Goal: Task Accomplishment & Management: Manage account settings

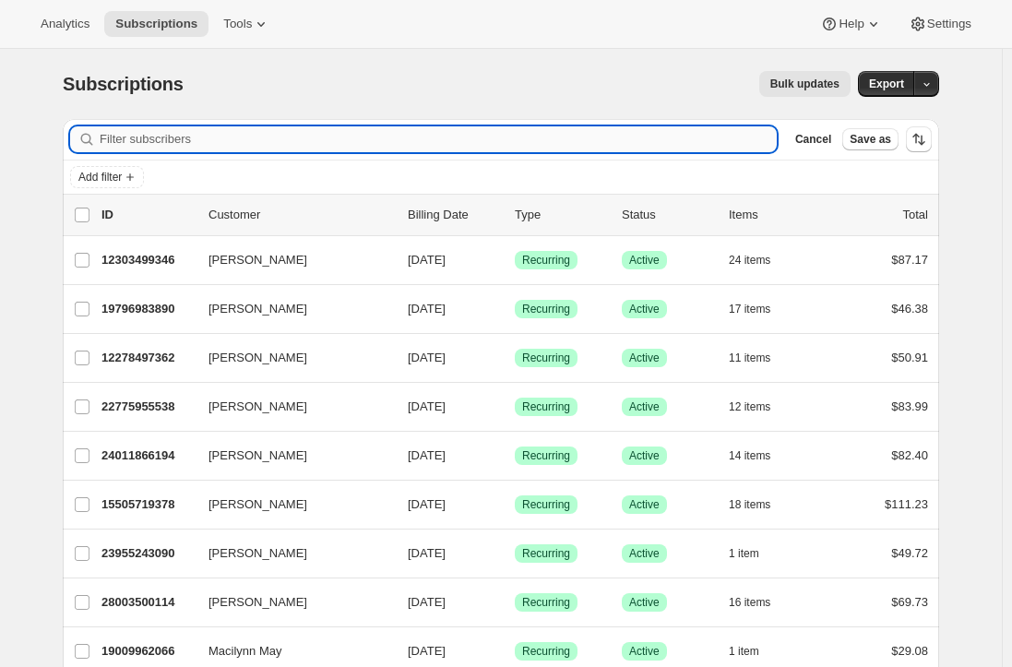
click at [161, 138] on input "Filter subscribers" at bounding box center [438, 139] width 677 height 26
paste input "[EMAIL_ADDRESS][DOMAIN_NAME]"
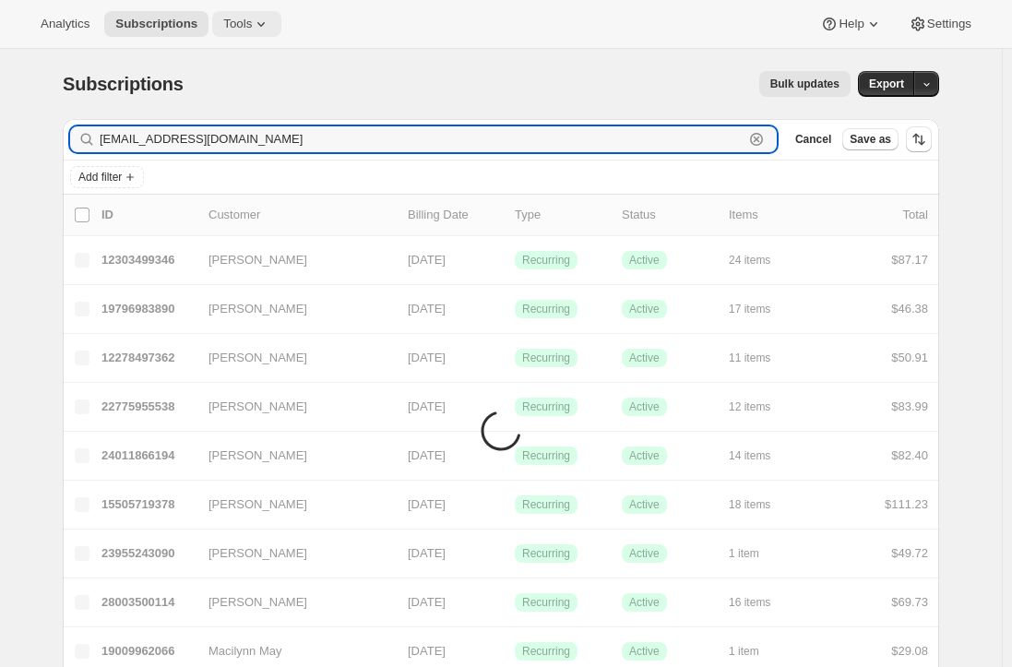
type input "[EMAIL_ADDRESS][DOMAIN_NAME]"
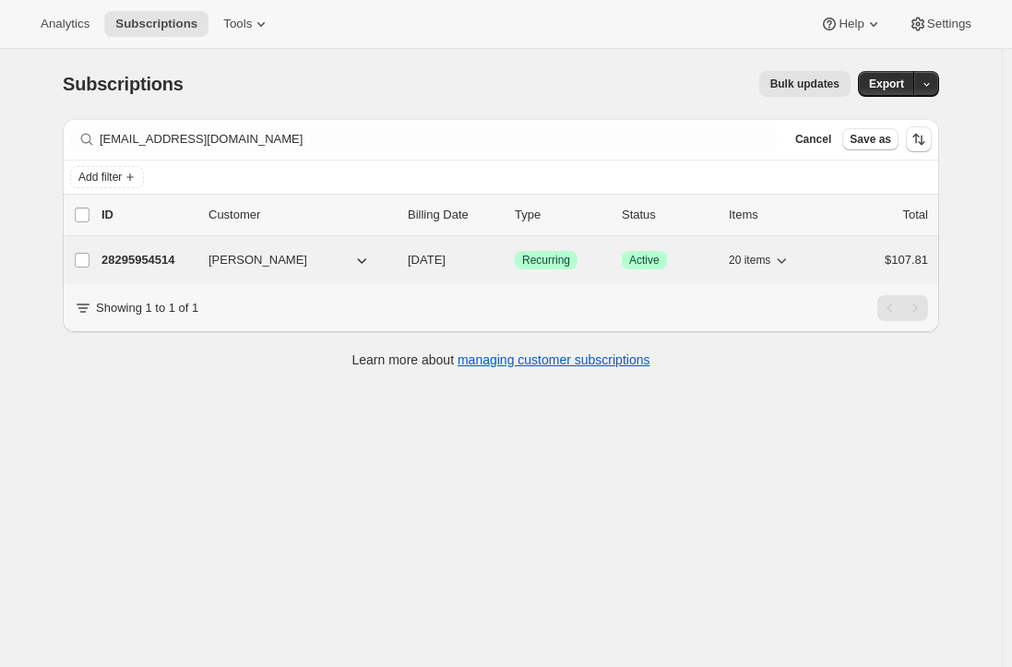
click at [137, 258] on p "28295954514" at bounding box center [148, 260] width 92 height 18
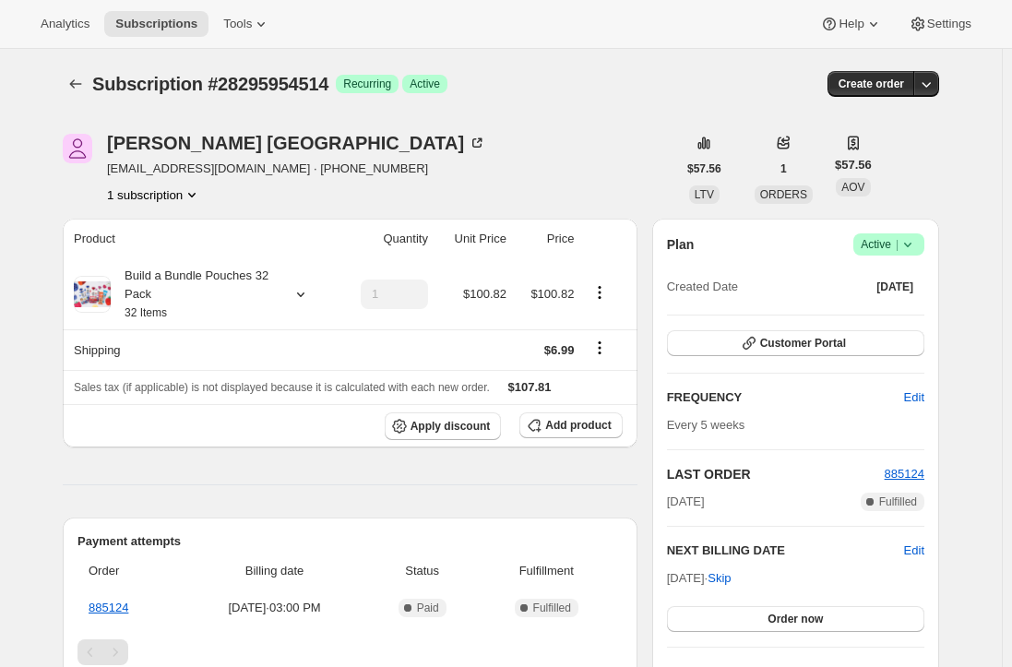
click at [905, 243] on icon at bounding box center [908, 244] width 18 height 18
click at [899, 314] on span "Cancel subscription" at bounding box center [894, 312] width 104 height 14
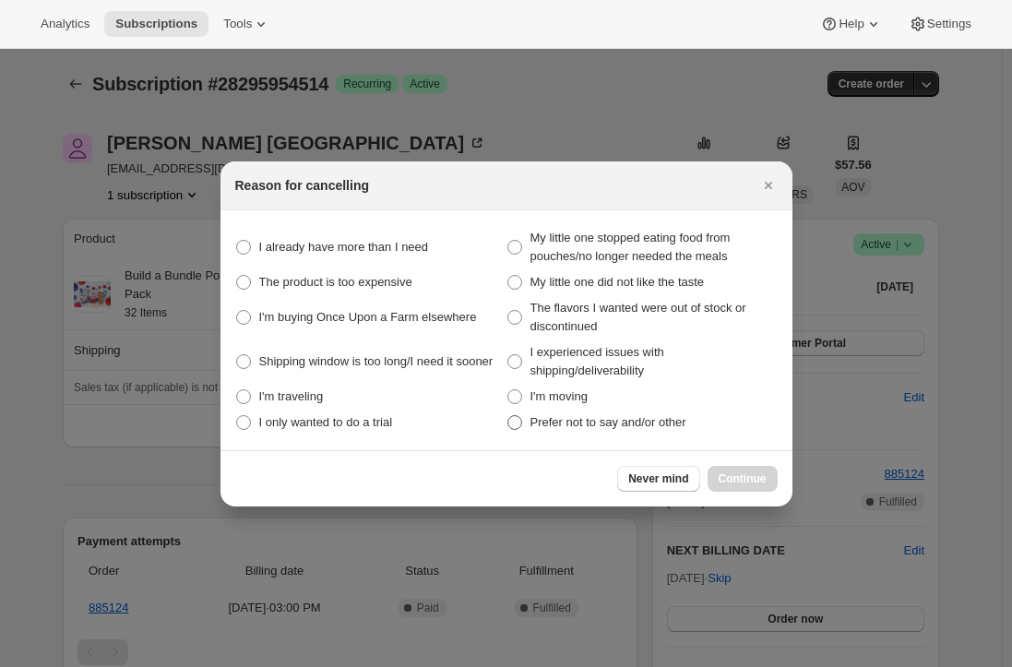
click at [508, 424] on span ":r6ov:" at bounding box center [515, 422] width 15 height 15
click at [508, 416] on other "Prefer not to say and/or other" at bounding box center [508, 415] width 1 height 1
radio other "true"
click at [735, 480] on span "Continue" at bounding box center [743, 479] width 48 height 15
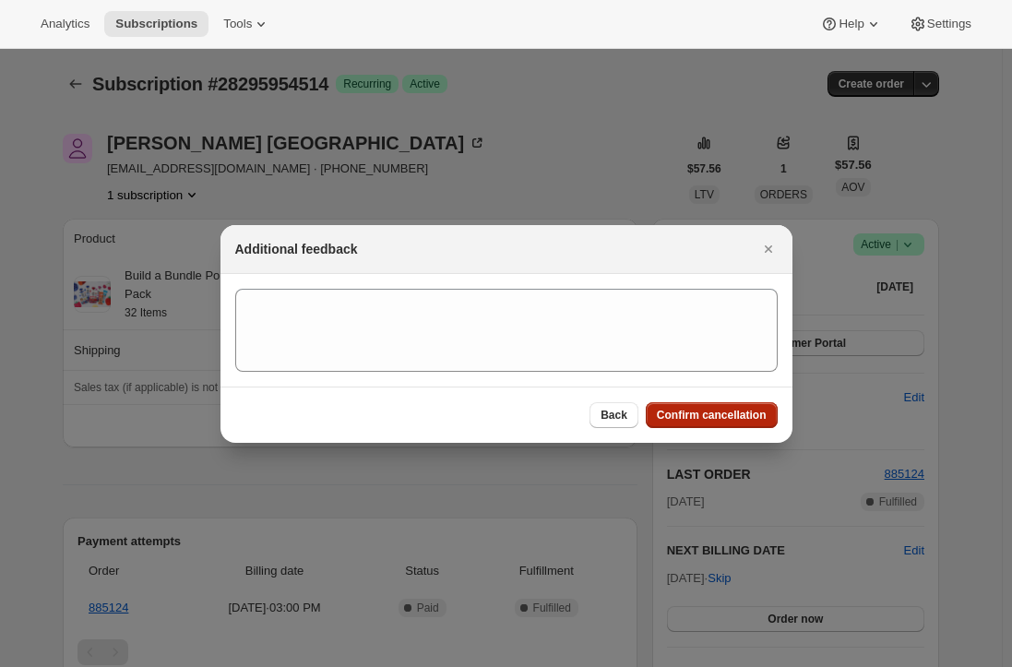
click at [711, 407] on button "Confirm cancellation" at bounding box center [712, 415] width 132 height 26
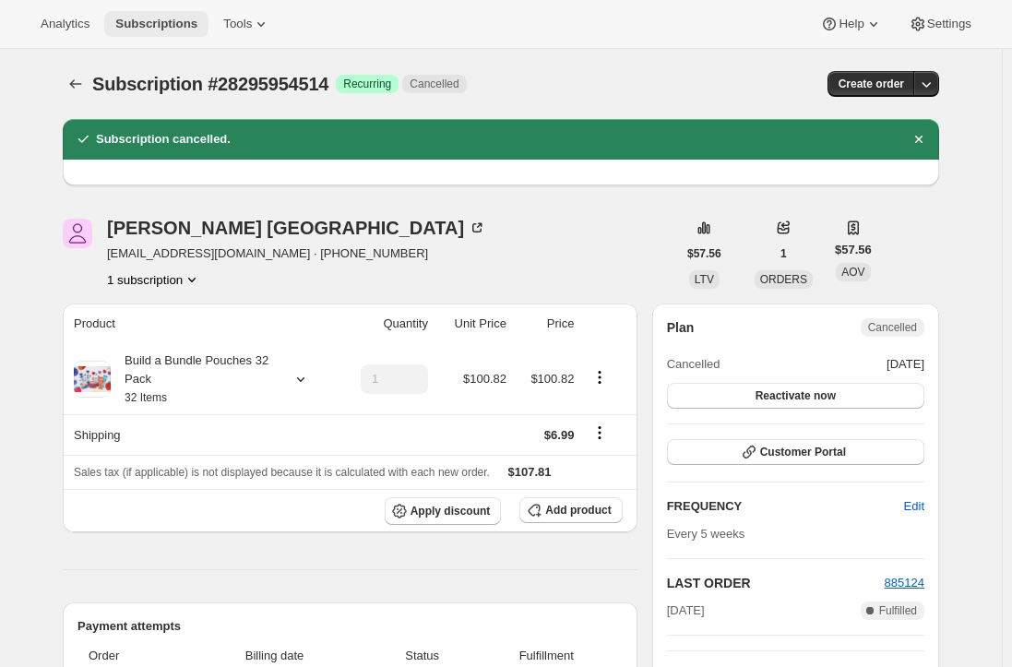
click at [128, 26] on span "Subscriptions" at bounding box center [156, 24] width 82 height 15
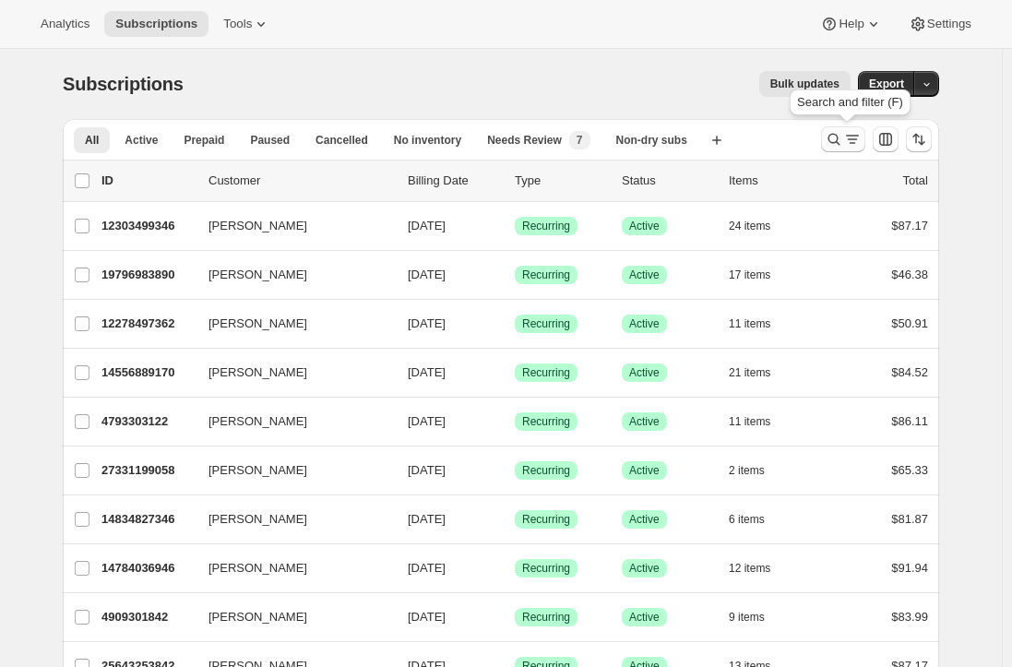
click at [839, 135] on icon "Search and filter results" at bounding box center [835, 140] width 12 height 12
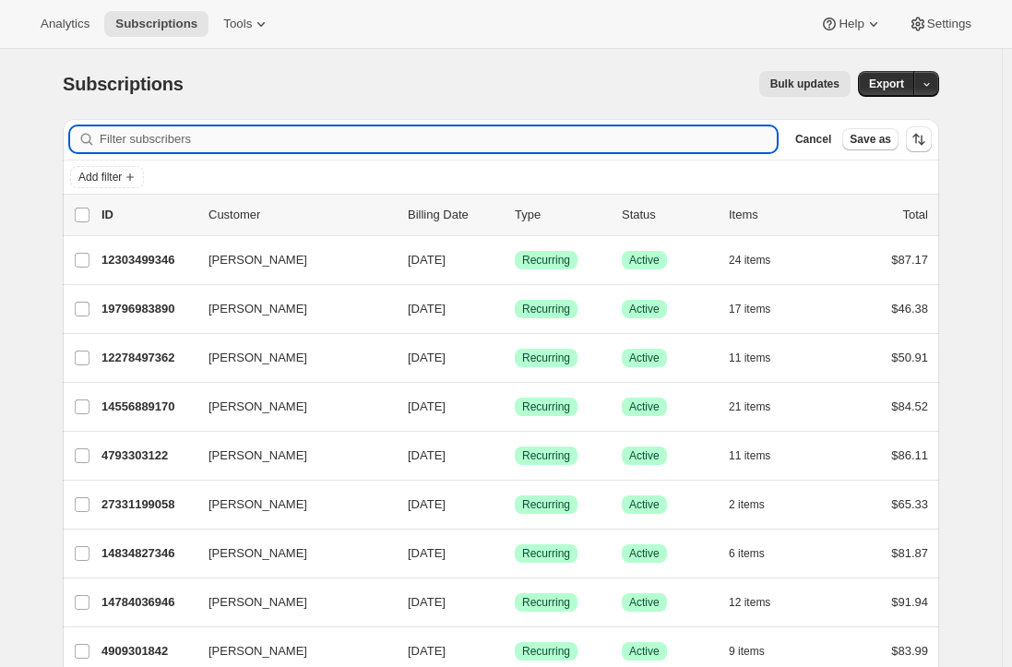
click at [168, 137] on input "Filter subscribers" at bounding box center [438, 139] width 677 height 26
type input "Can you please cancel my subscription?"
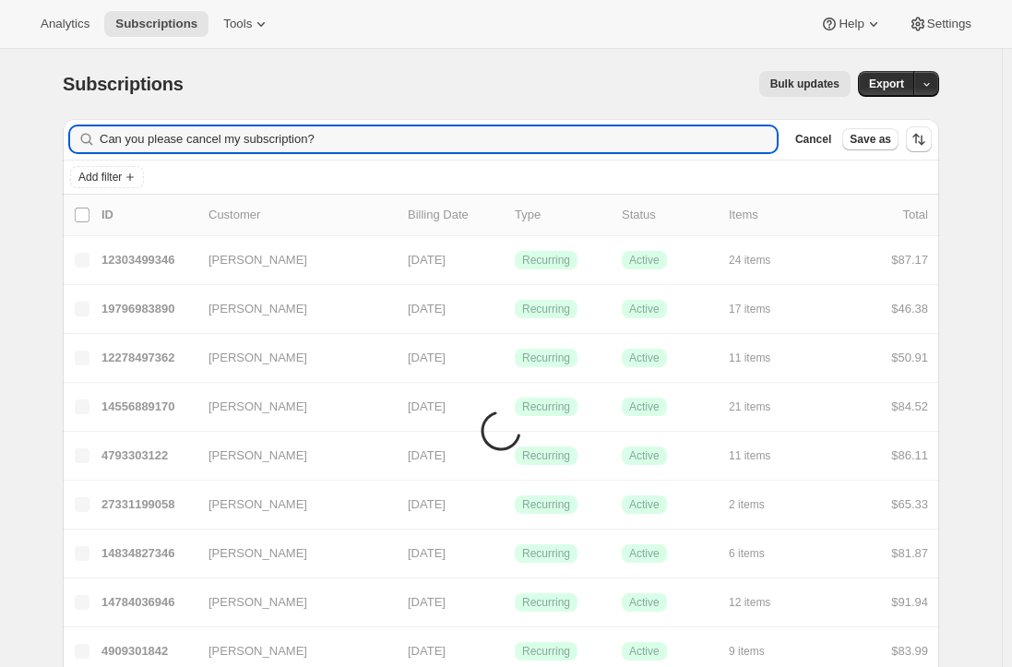
drag, startPoint x: 374, startPoint y: 137, endPoint x: 64, endPoint y: 225, distance: 322.4
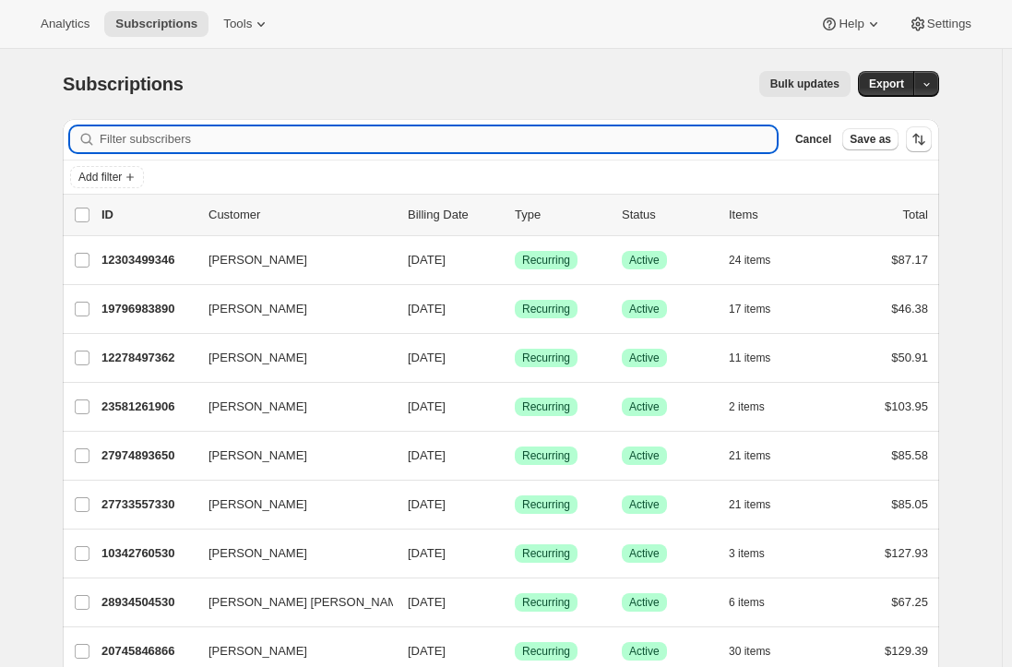
click at [200, 137] on input "Filter subscribers" at bounding box center [438, 139] width 677 height 26
paste input "[EMAIL_ADDRESS][DOMAIN_NAME]"
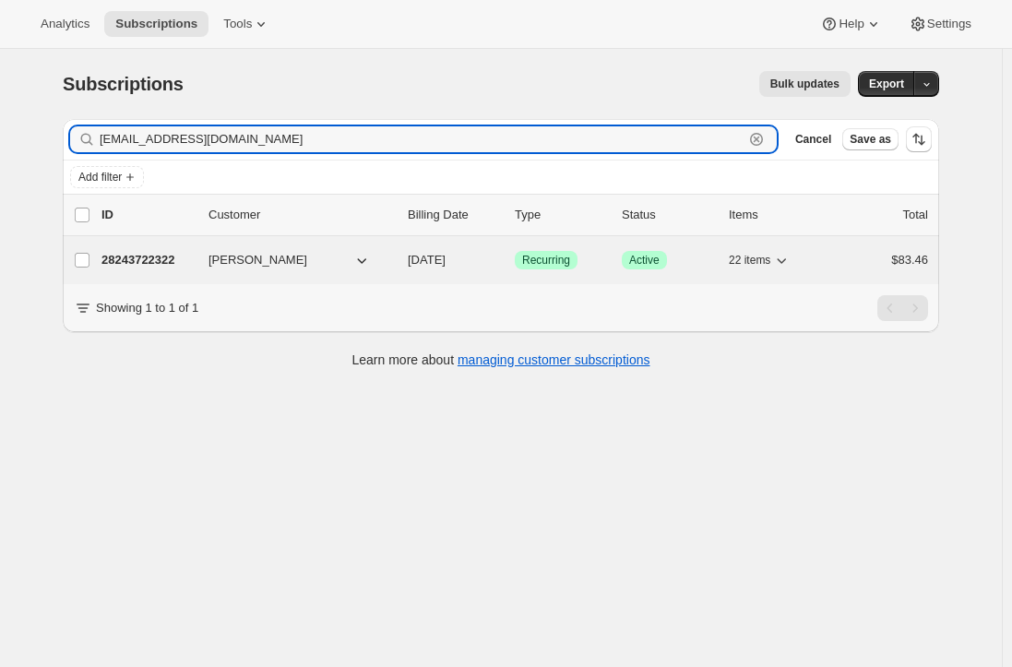
type input "[EMAIL_ADDRESS][DOMAIN_NAME]"
click at [152, 257] on p "28243722322" at bounding box center [148, 260] width 92 height 18
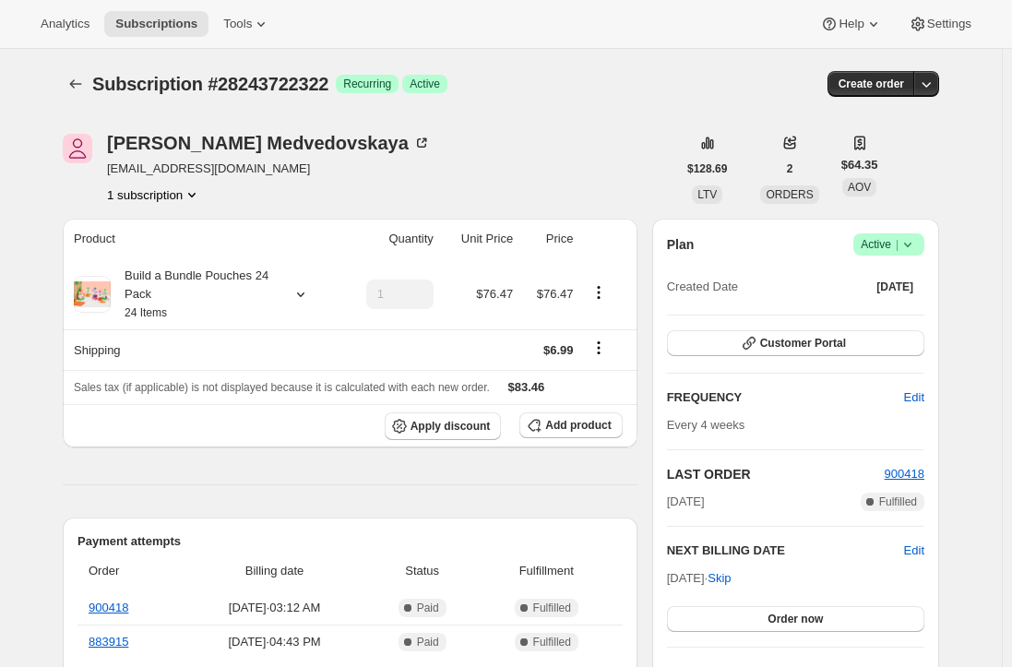
click at [911, 246] on icon at bounding box center [908, 244] width 18 height 18
click at [899, 315] on span "Cancel subscription" at bounding box center [894, 312] width 104 height 14
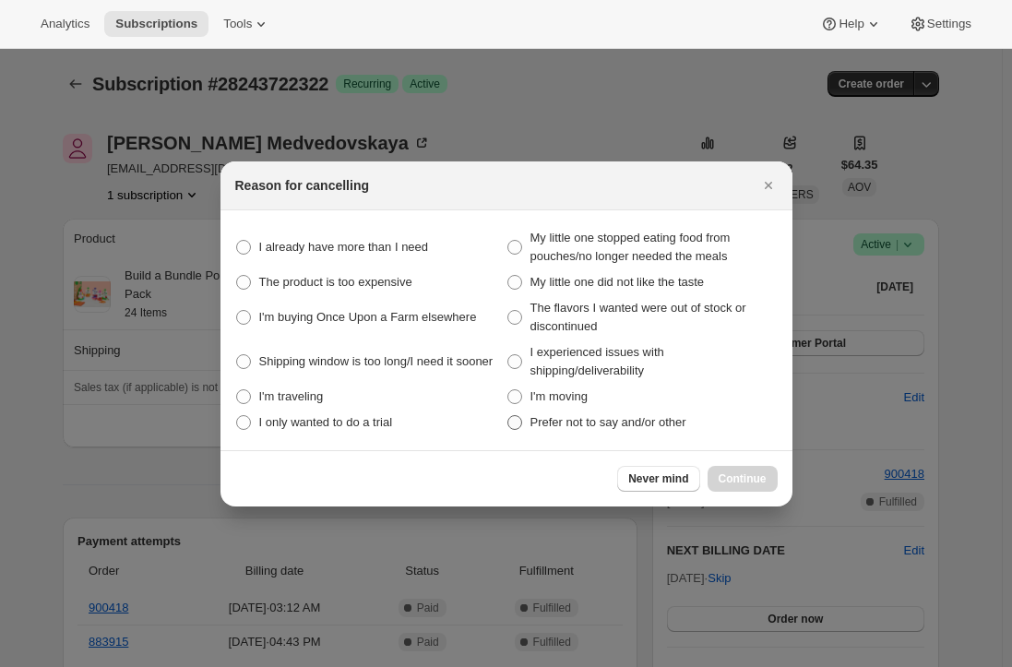
click at [520, 423] on span ":r79k:" at bounding box center [515, 422] width 15 height 15
click at [508, 416] on other "Prefer not to say and/or other" at bounding box center [508, 415] width 1 height 1
radio other "true"
click at [749, 477] on span "Continue" at bounding box center [743, 479] width 48 height 15
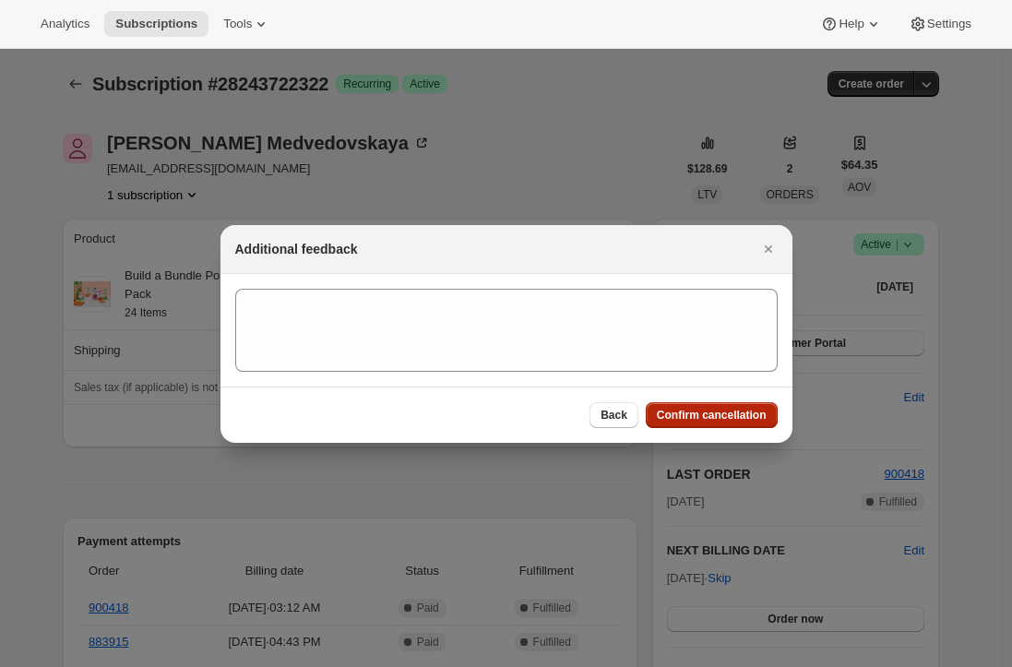
click at [711, 419] on span "Confirm cancellation" at bounding box center [712, 415] width 110 height 15
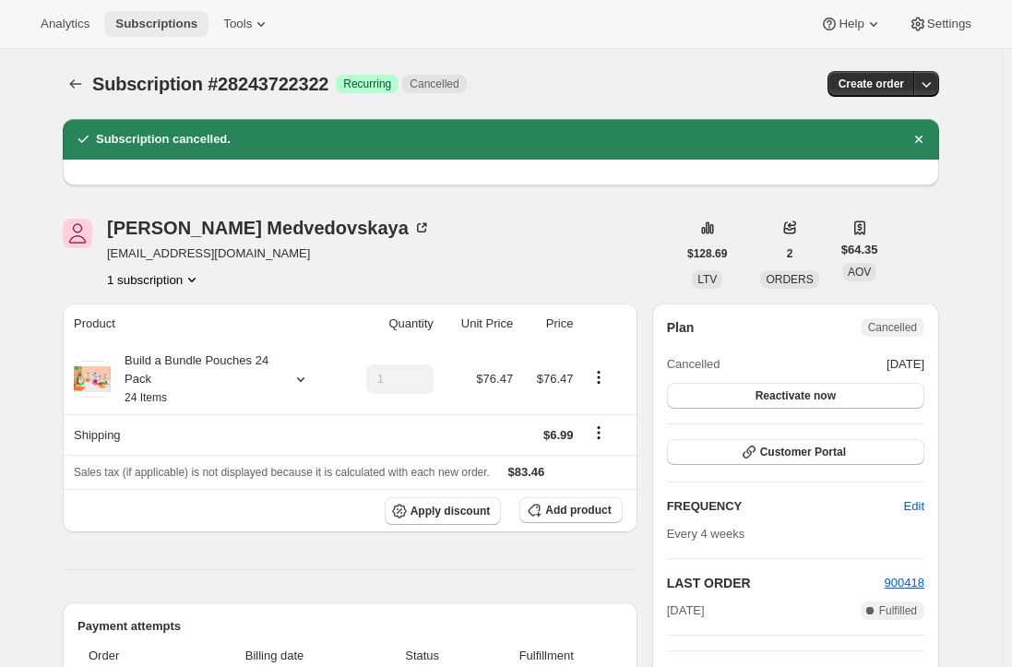
click at [145, 23] on span "Subscriptions" at bounding box center [156, 24] width 82 height 15
